Goal: Answer question/provide support: Share knowledge or assist other users

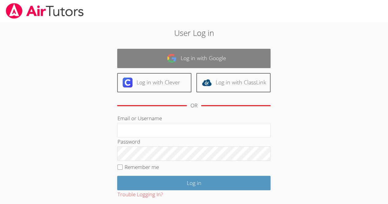
click at [230, 55] on link "Log in with Google" at bounding box center [194, 58] width 154 height 19
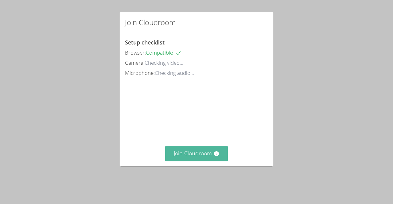
click at [196, 161] on button "Join Cloudroom" at bounding box center [196, 153] width 63 height 15
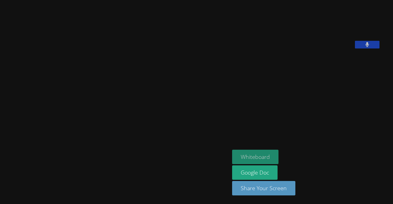
click at [274, 158] on button "Whiteboard" at bounding box center [255, 157] width 46 height 14
click at [201, 189] on div "[PERSON_NAME]" at bounding box center [114, 101] width 225 height 199
click at [380, 49] on button at bounding box center [367, 45] width 25 height 8
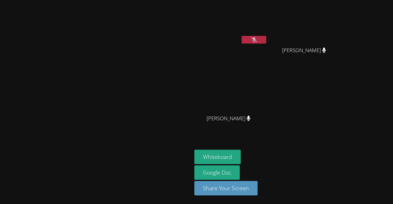
click at [257, 41] on icon at bounding box center [254, 39] width 6 height 5
click at [266, 39] on button at bounding box center [254, 40] width 25 height 8
click at [162, 4] on div "[PERSON_NAME]" at bounding box center [95, 101] width 187 height 199
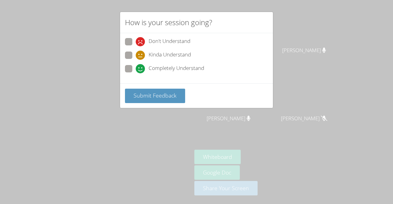
click at [141, 67] on icon at bounding box center [140, 68] width 9 height 9
click at [141, 67] on input "Completely Understand" at bounding box center [138, 67] width 5 height 5
radio input "true"
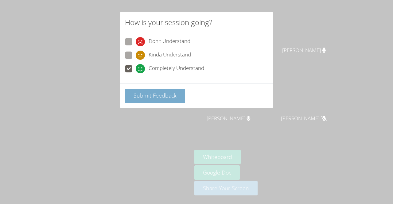
click at [149, 99] on button "Submit Feedback" at bounding box center [155, 96] width 60 height 14
